Goal: Communication & Community: Answer question/provide support

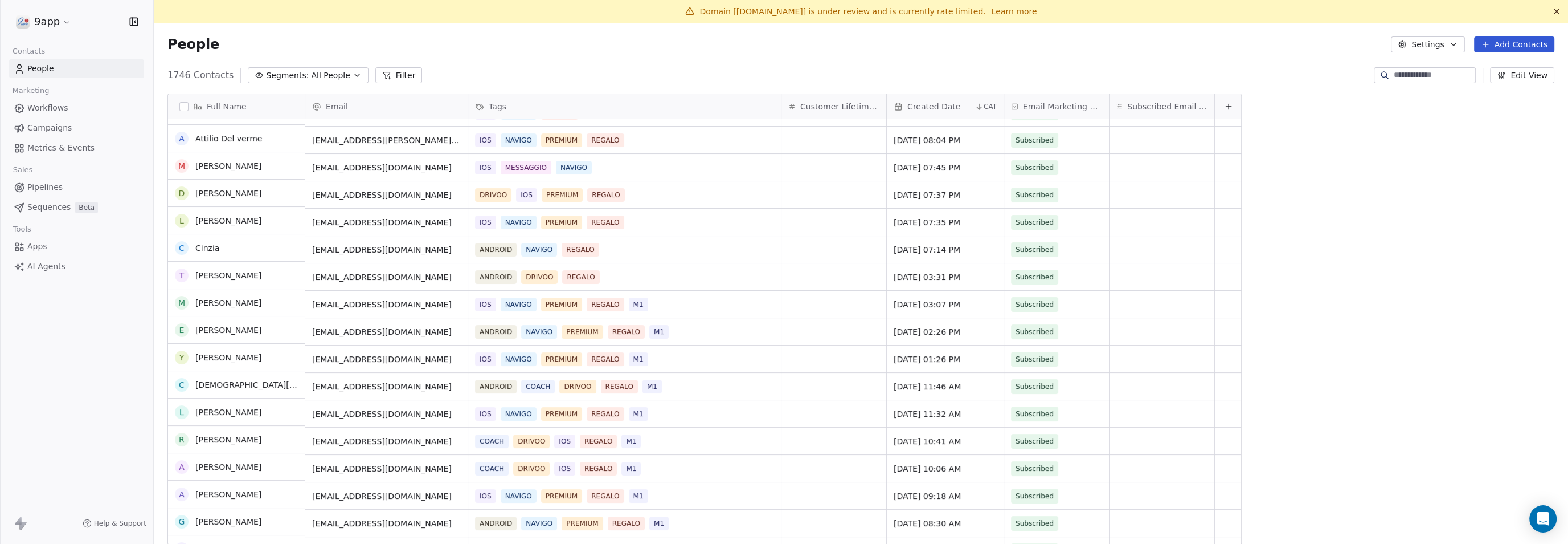
scroll to position [428, 0]
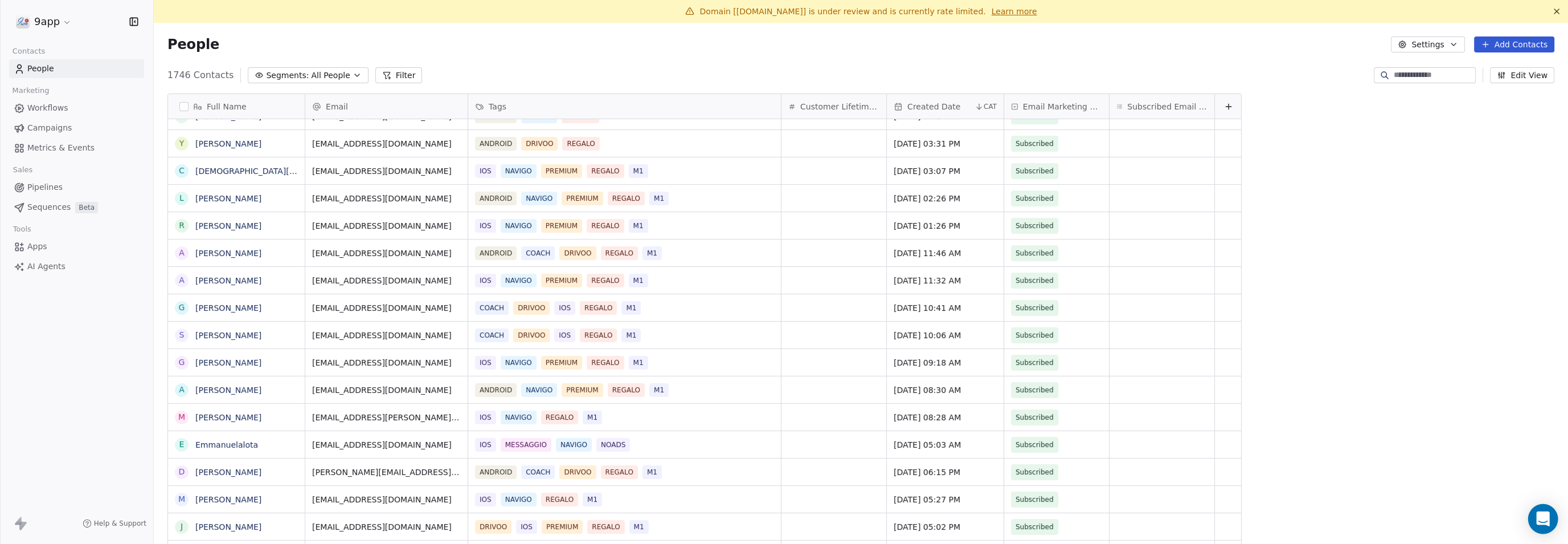
click at [783, 517] on div "Open Intercom Messenger" at bounding box center [1544, 519] width 30 height 30
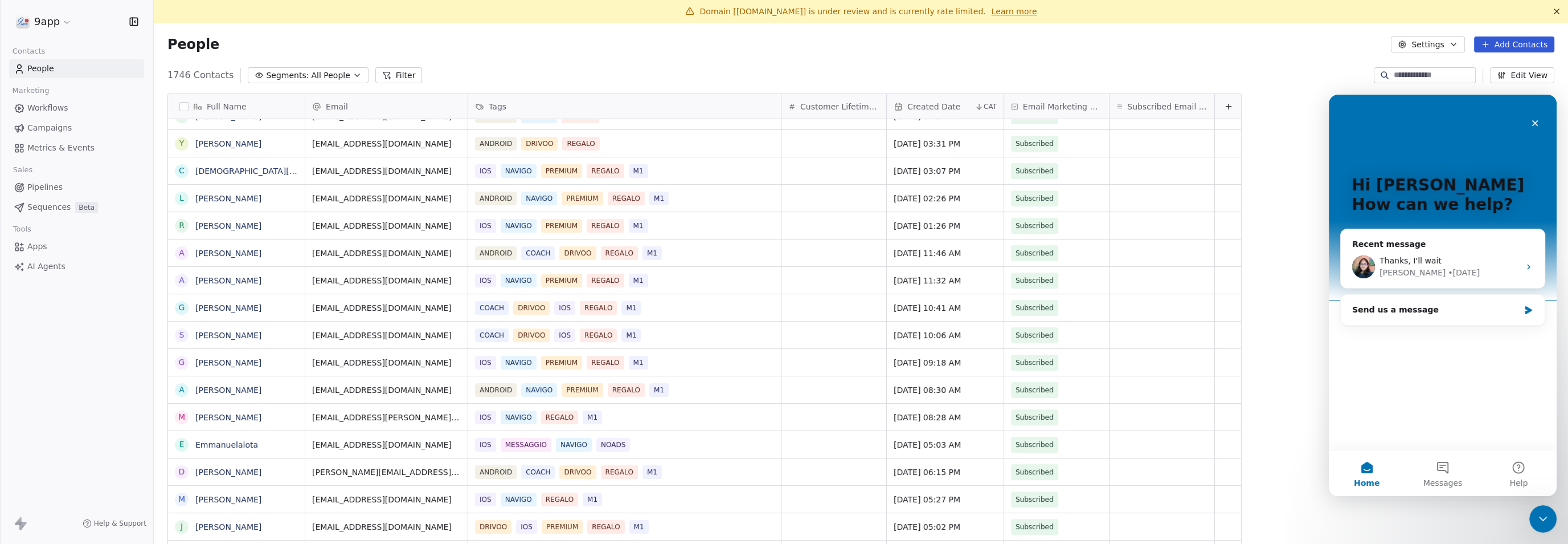
scroll to position [0, 0]
click at [783, 465] on button "Messages" at bounding box center [1442, 473] width 75 height 46
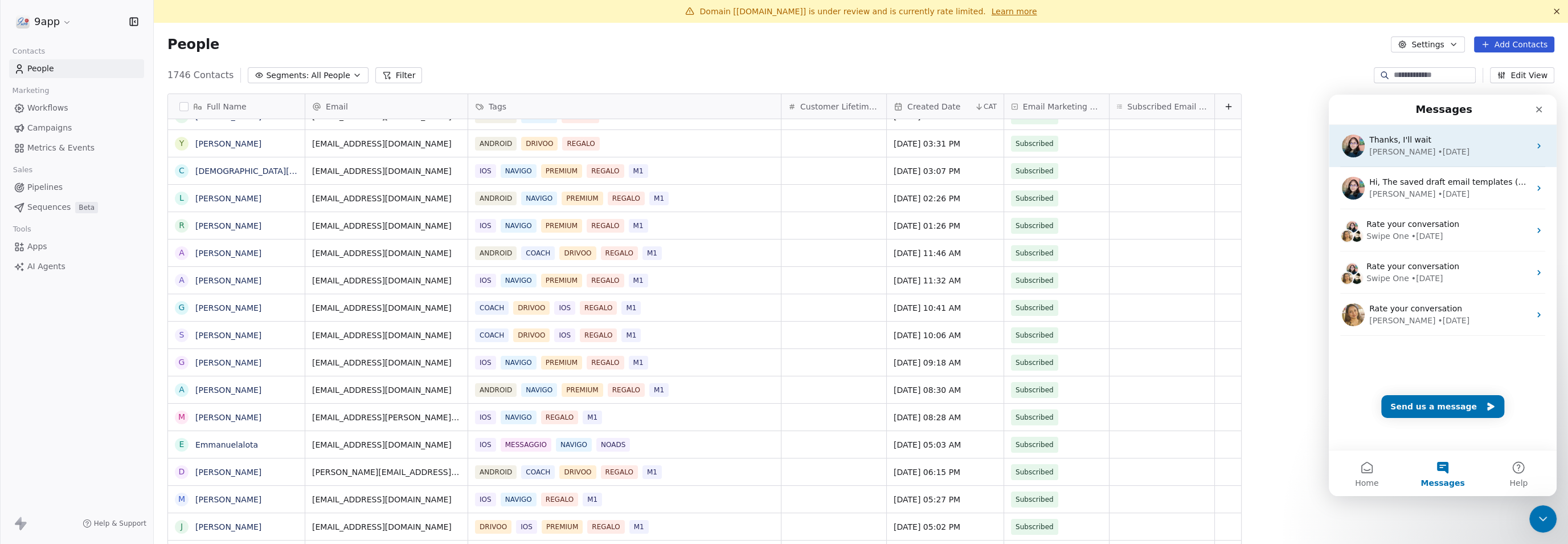
click at [783, 152] on div "• [DATE]" at bounding box center [1454, 152] width 32 height 12
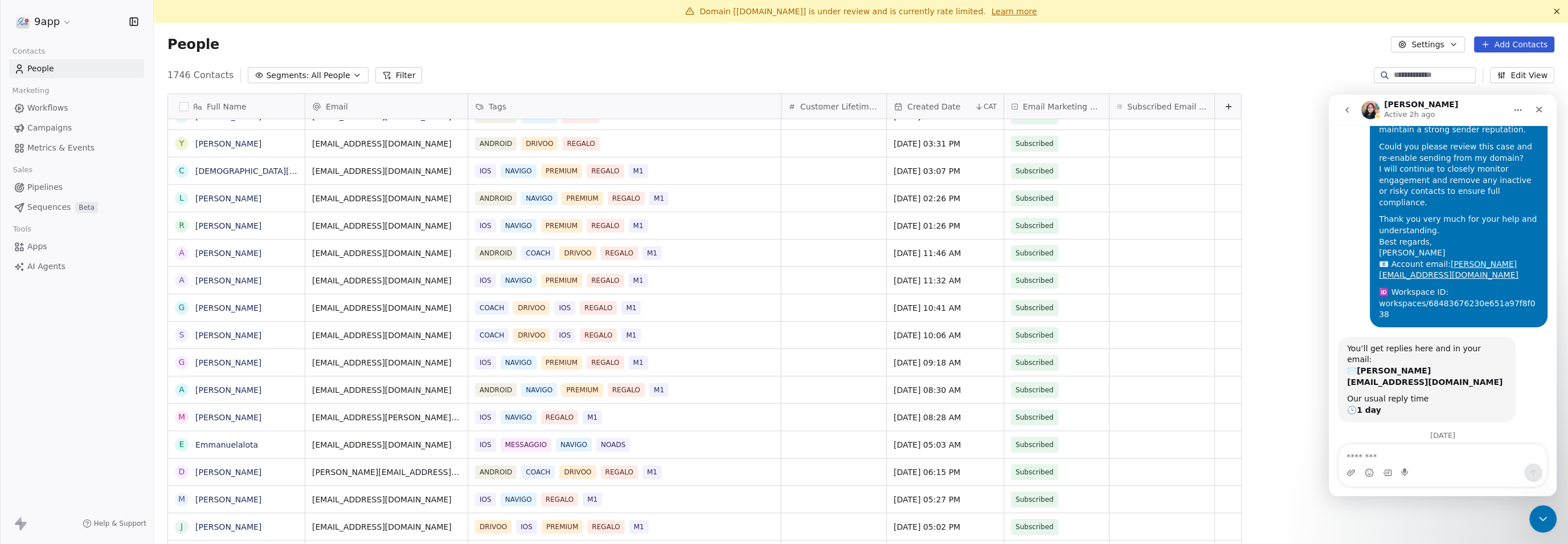
scroll to position [303, 0]
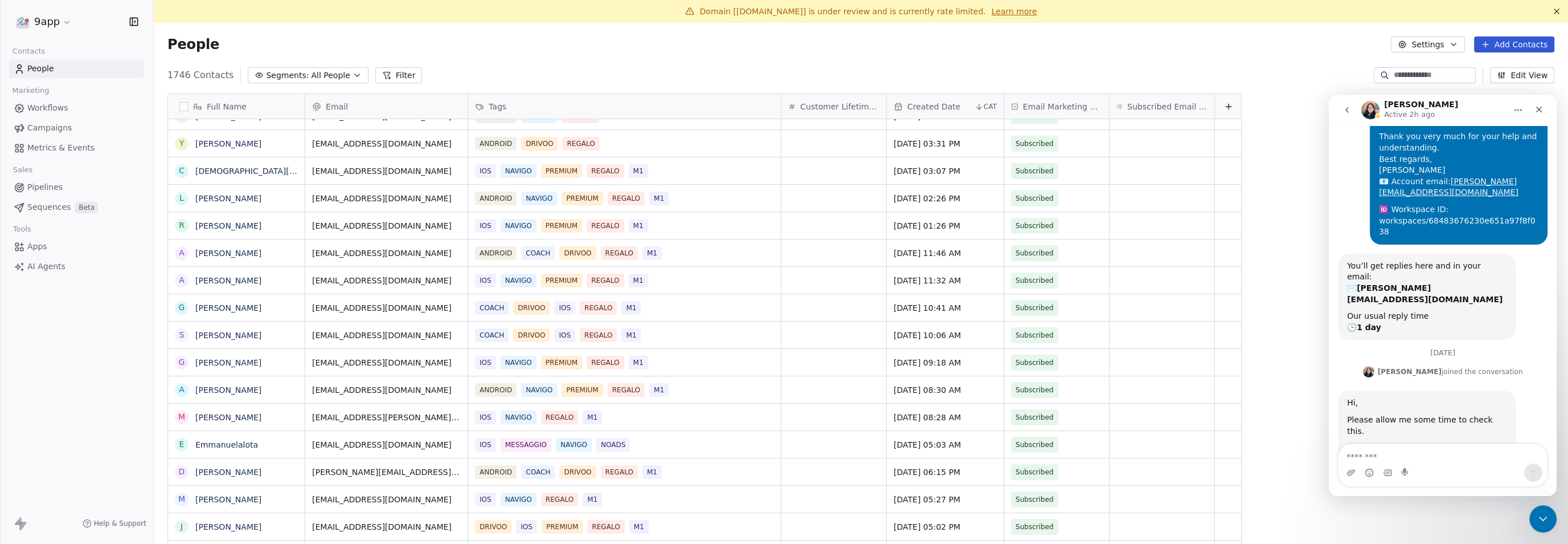
drag, startPoint x: 1479, startPoint y: 420, endPoint x: 1513, endPoint y: 424, distance: 34.2
click at [783, 514] on div "Thanks, I'll wait" at bounding box center [1507, 520] width 62 height 12
click at [783, 465] on div "Intercom messenger" at bounding box center [1387, 473] width 9 height 18
click at [783, 459] on textarea "Message…" at bounding box center [1443, 454] width 208 height 19
paste textarea "**********"
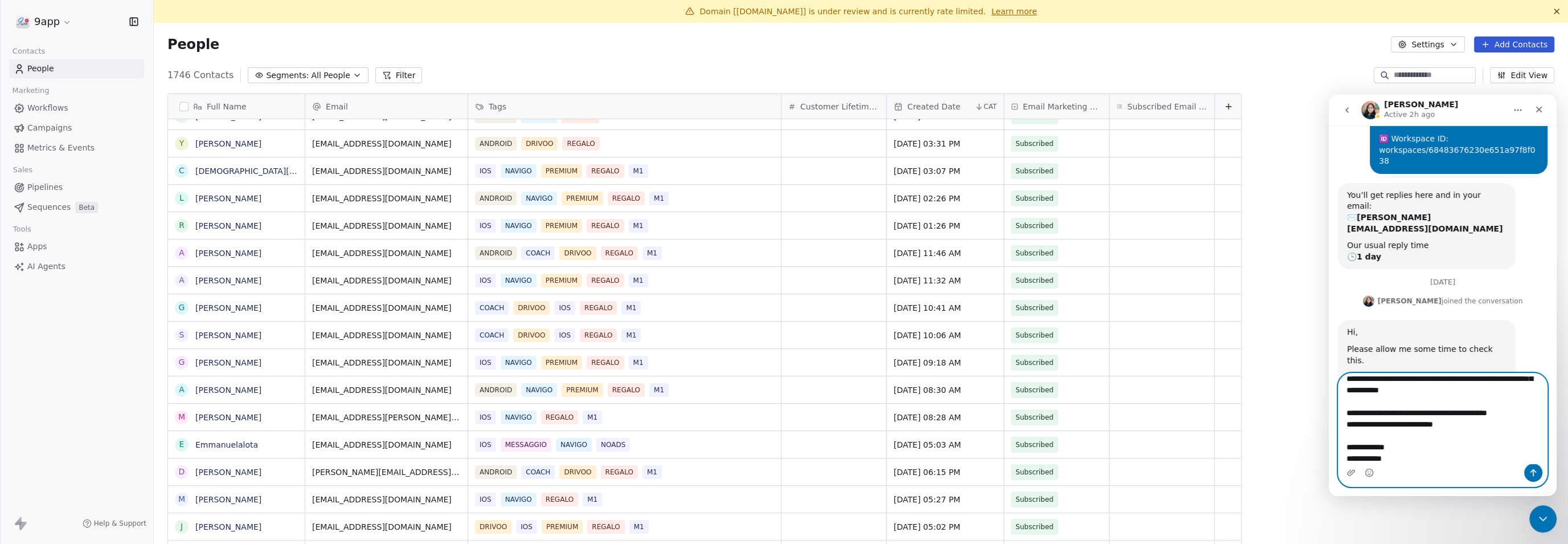
scroll to position [0, 0]
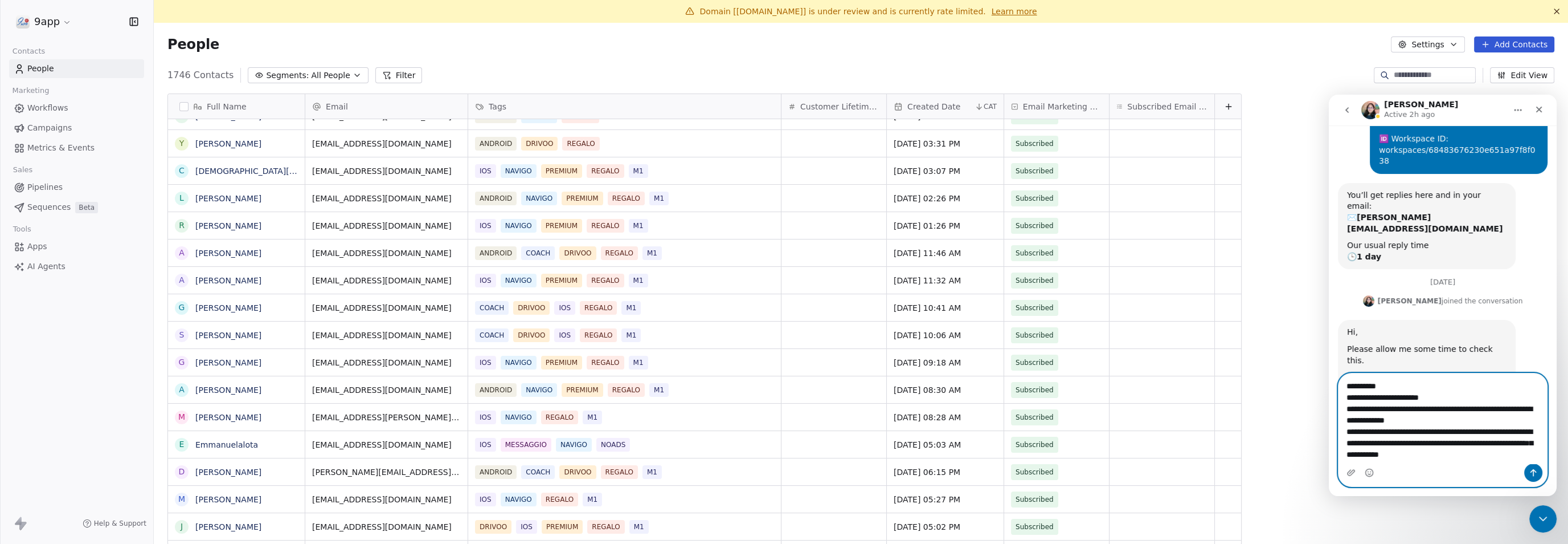
type textarea "**********"
click at [783, 471] on button "Send a message…" at bounding box center [1533, 473] width 18 height 18
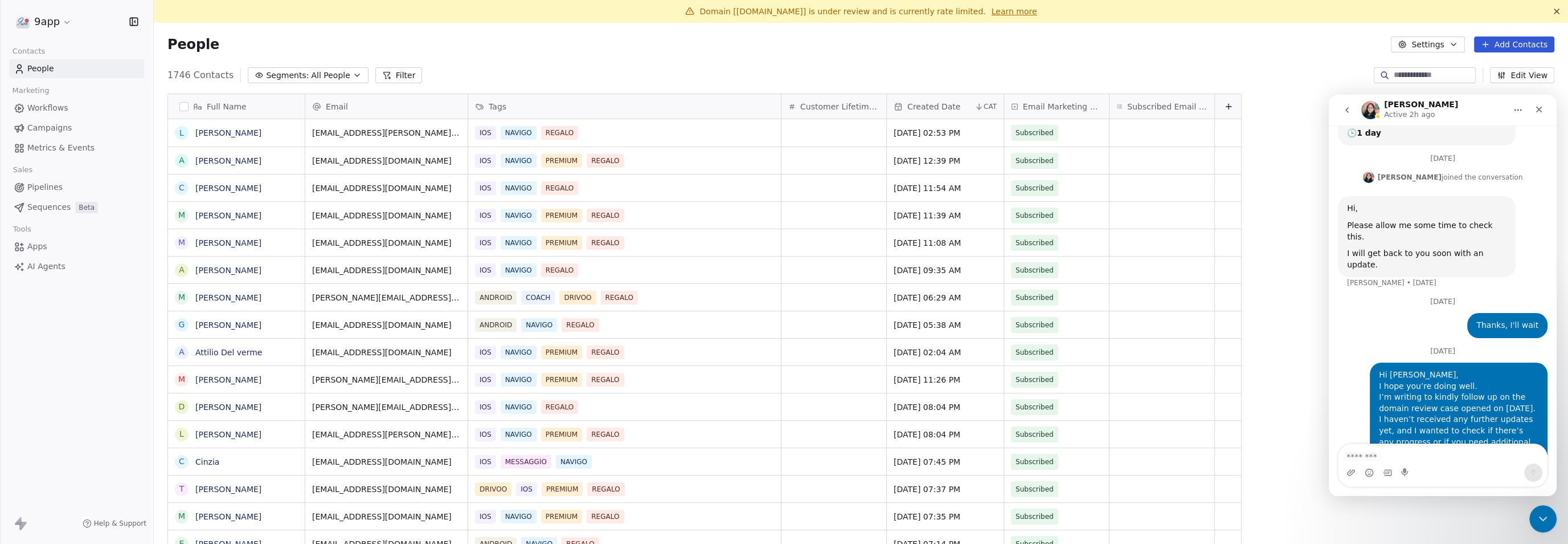
click at [391, 80] on button "Filter" at bounding box center [399, 75] width 47 height 16
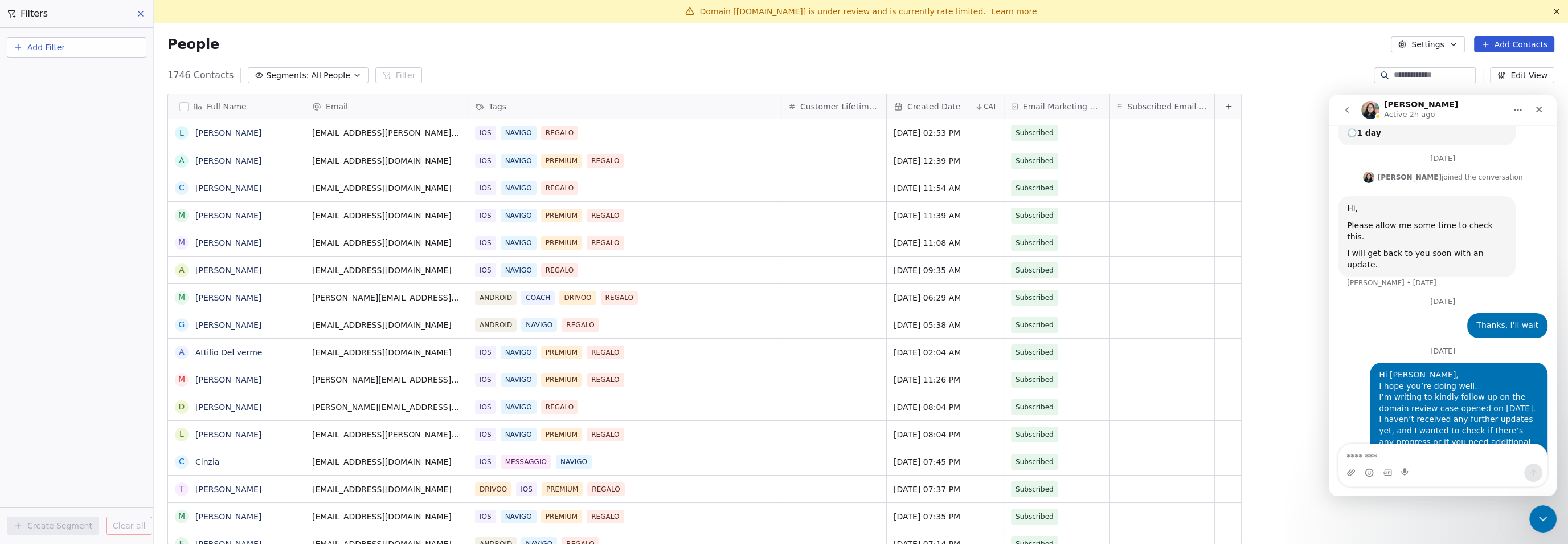
click at [93, 48] on button "Add Filter" at bounding box center [76, 48] width 139 height 21
click at [83, 70] on span "Contact properties" at bounding box center [56, 74] width 74 height 12
click at [44, 212] on div "Tags" at bounding box center [77, 210] width 116 height 12
click at [66, 265] on div "Where property Tags Includes Select Tags Add filter to this group Add another f…" at bounding box center [77, 286] width 153 height 516
click at [72, 119] on body "9app Contacts People Marketing Workflows Campaigns Metrics & Events Sales Pipel…" at bounding box center [784, 272] width 1568 height 544
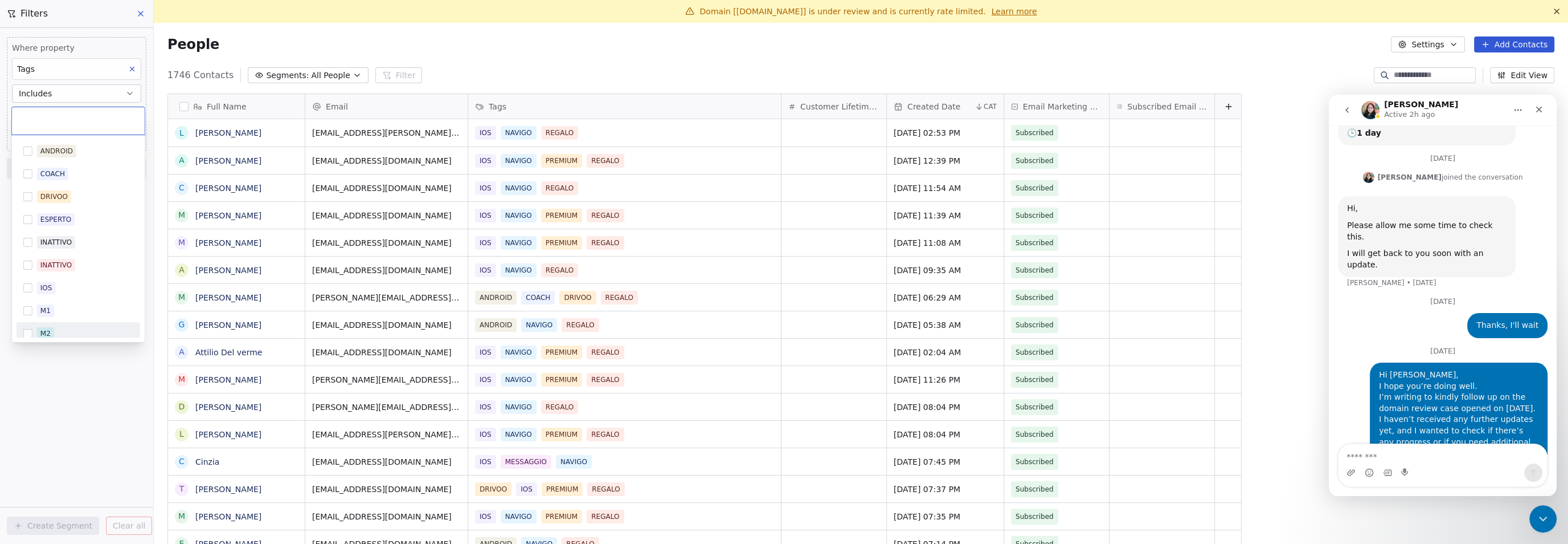
click at [64, 330] on div "M2" at bounding box center [85, 333] width 96 height 13
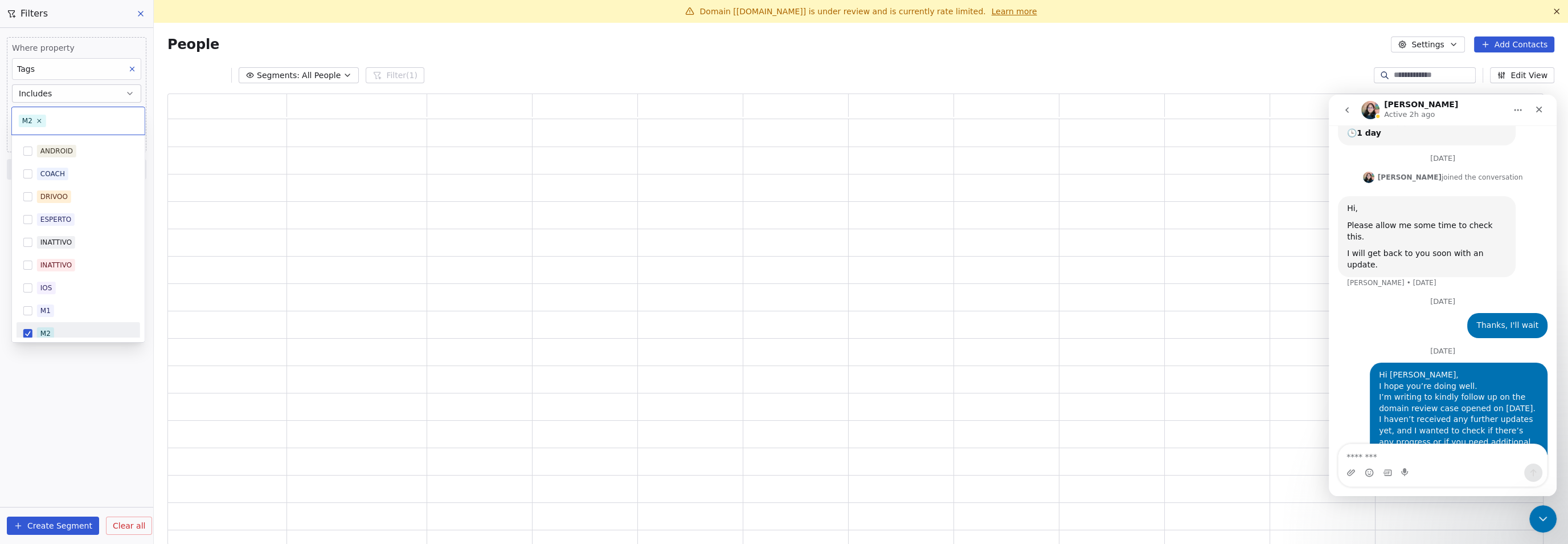
click at [63, 368] on html "9app Contacts People Marketing Workflows Campaigns Metrics & Events Sales Pipel…" at bounding box center [784, 272] width 1568 height 544
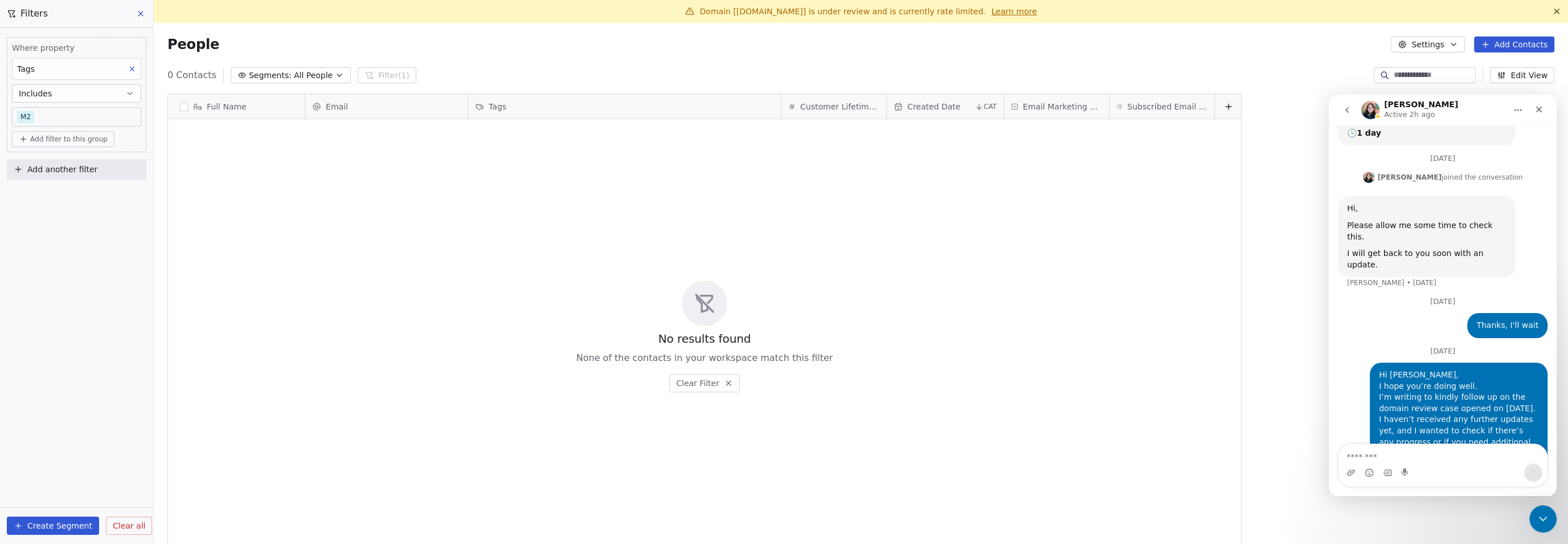
click at [138, 11] on icon at bounding box center [141, 13] width 9 height 9
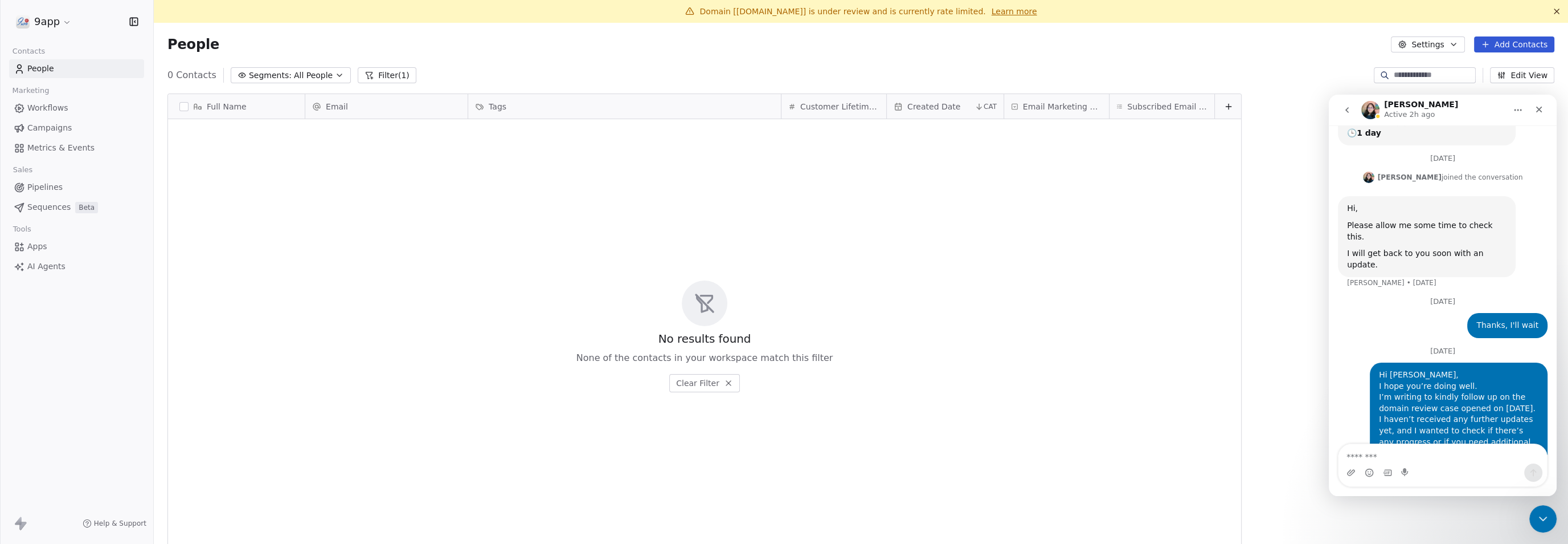
click at [41, 123] on span "Campaigns" at bounding box center [49, 128] width 44 height 12
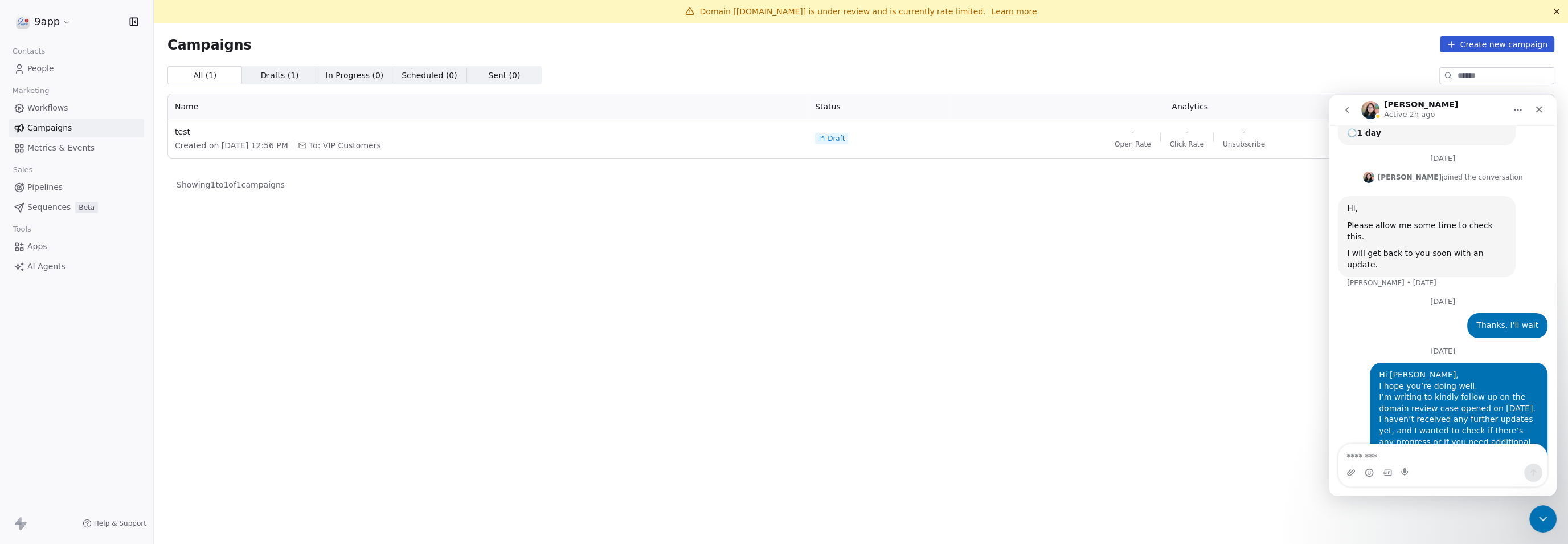
click at [47, 105] on span "Workflows" at bounding box center [47, 108] width 41 height 12
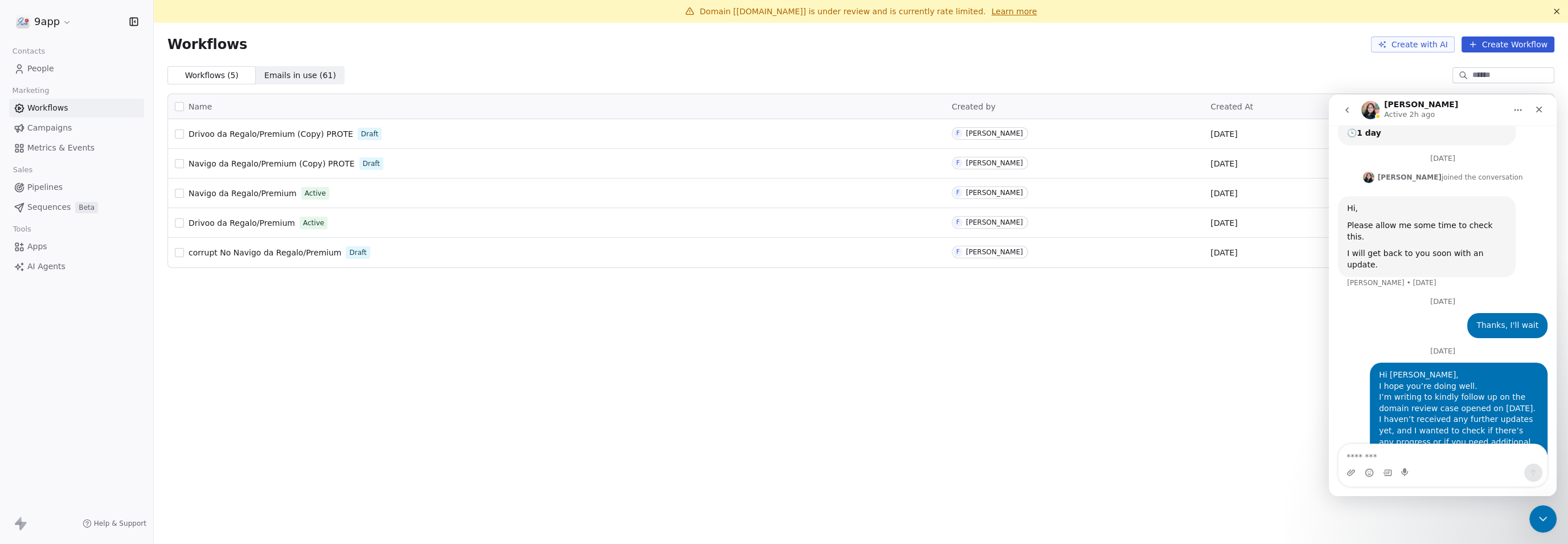
click at [248, 191] on span "Navigo da Regalo/Premium" at bounding box center [243, 193] width 108 height 9
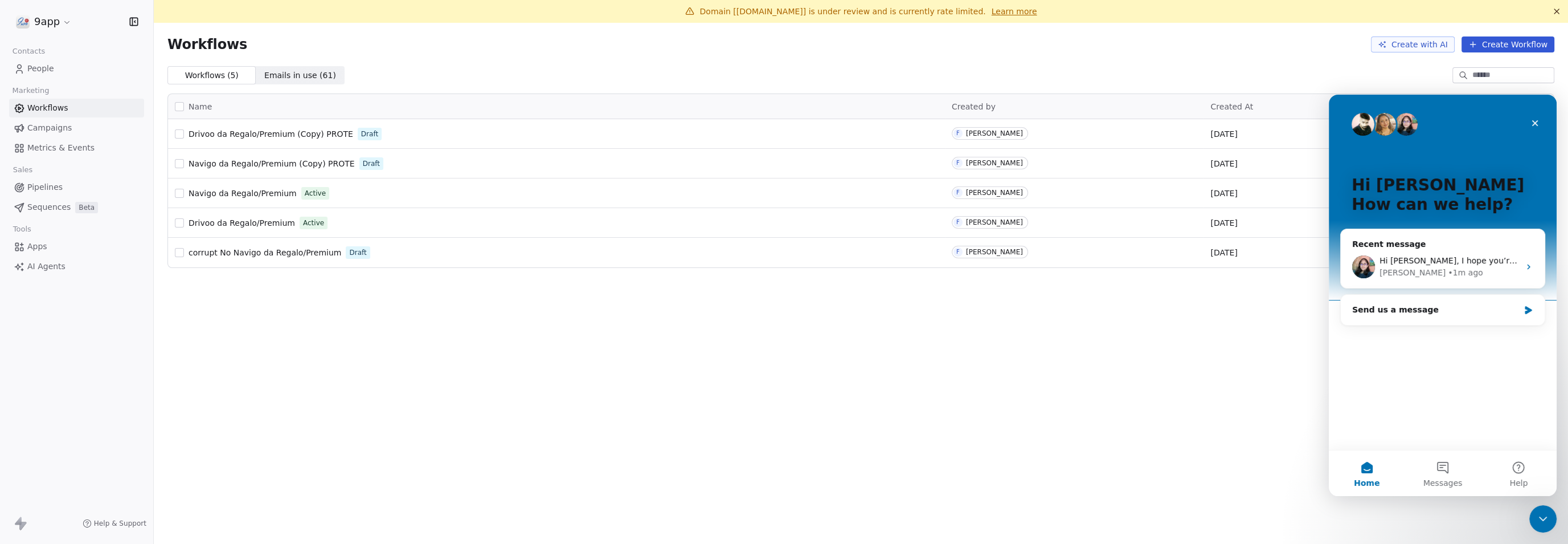
click at [267, 196] on span "Navigo da Regalo/Premium" at bounding box center [243, 193] width 108 height 9
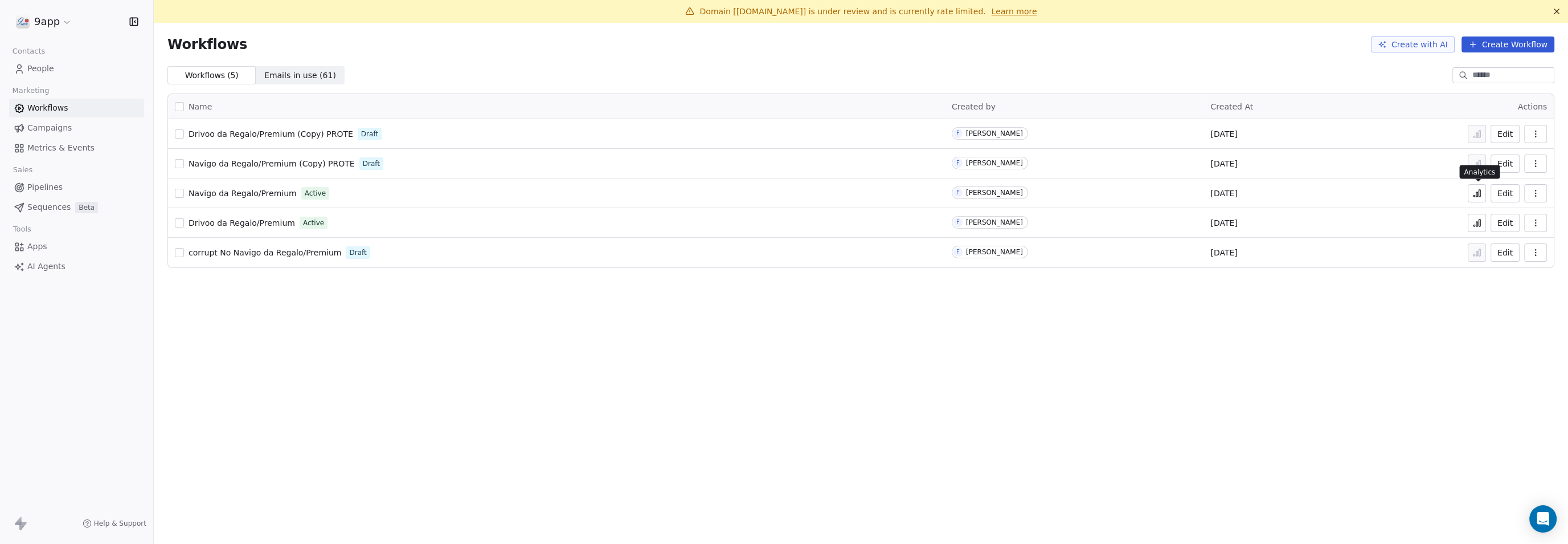
click at [1478, 193] on icon at bounding box center [1477, 193] width 9 height 9
